Goal: Ask a question

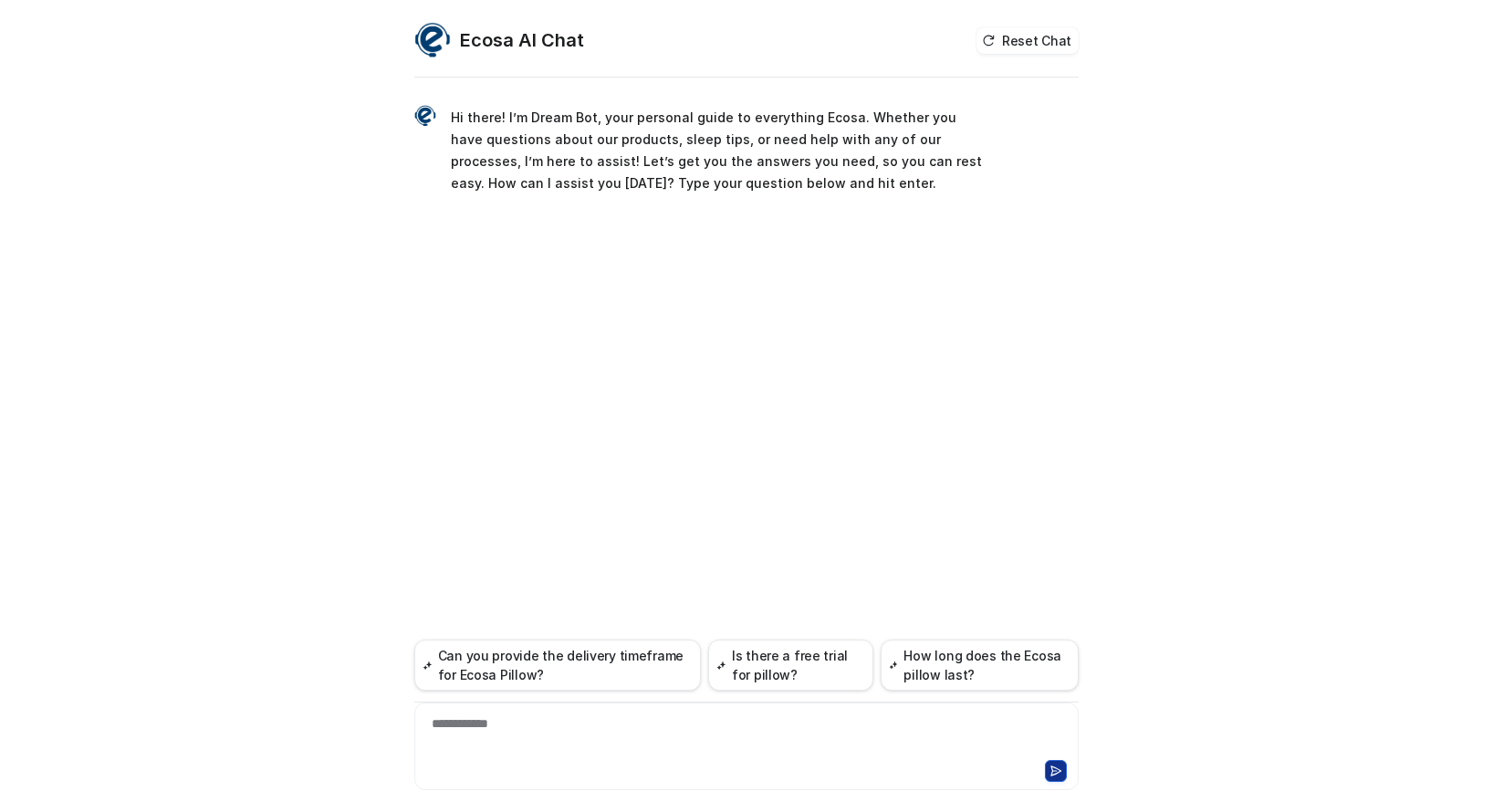
click at [488, 733] on div "**********" at bounding box center [746, 735] width 655 height 42
paste div
click at [505, 724] on div at bounding box center [746, 735] width 655 height 42
paste div
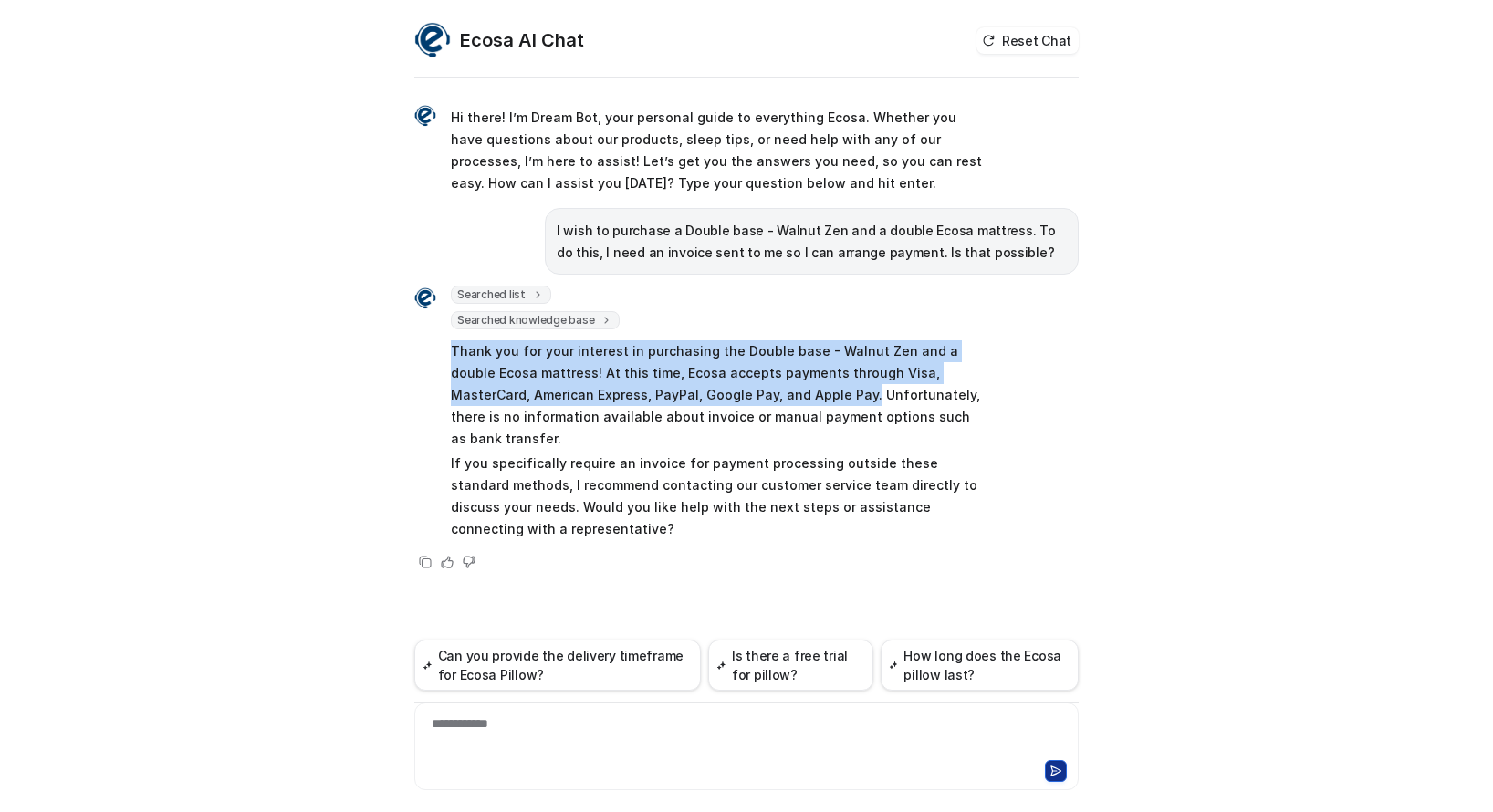
drag, startPoint x: 452, startPoint y: 353, endPoint x: 785, endPoint y: 397, distance: 335.9
click at [785, 397] on p "Thank you for your interest in purchasing the Double base - Walnut Zen and a do…" at bounding box center [717, 395] width 533 height 109
copy p "Thank you for your interest in purchasing the Double base - Walnut Zen and a do…"
